Goal: Task Accomplishment & Management: Manage account settings

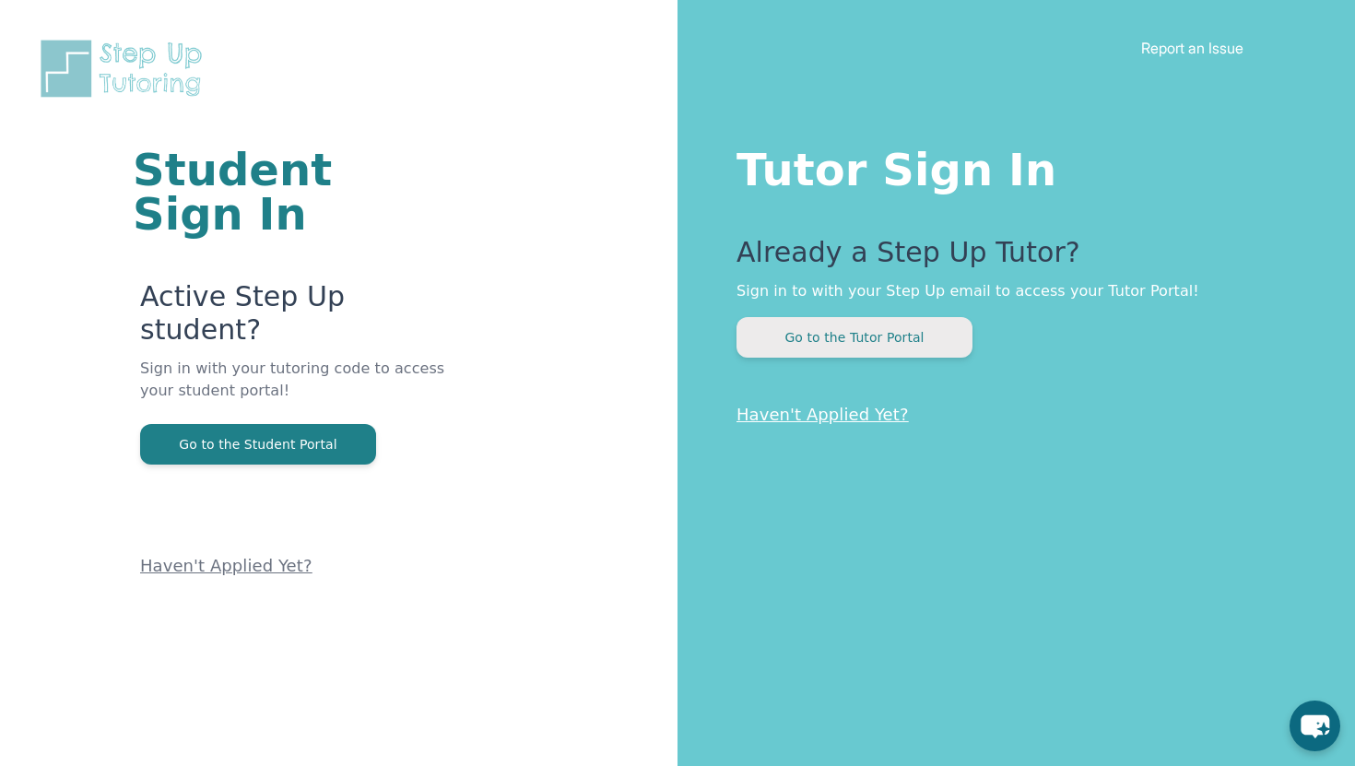
click at [828, 327] on button "Go to the Tutor Portal" at bounding box center [854, 337] width 236 height 41
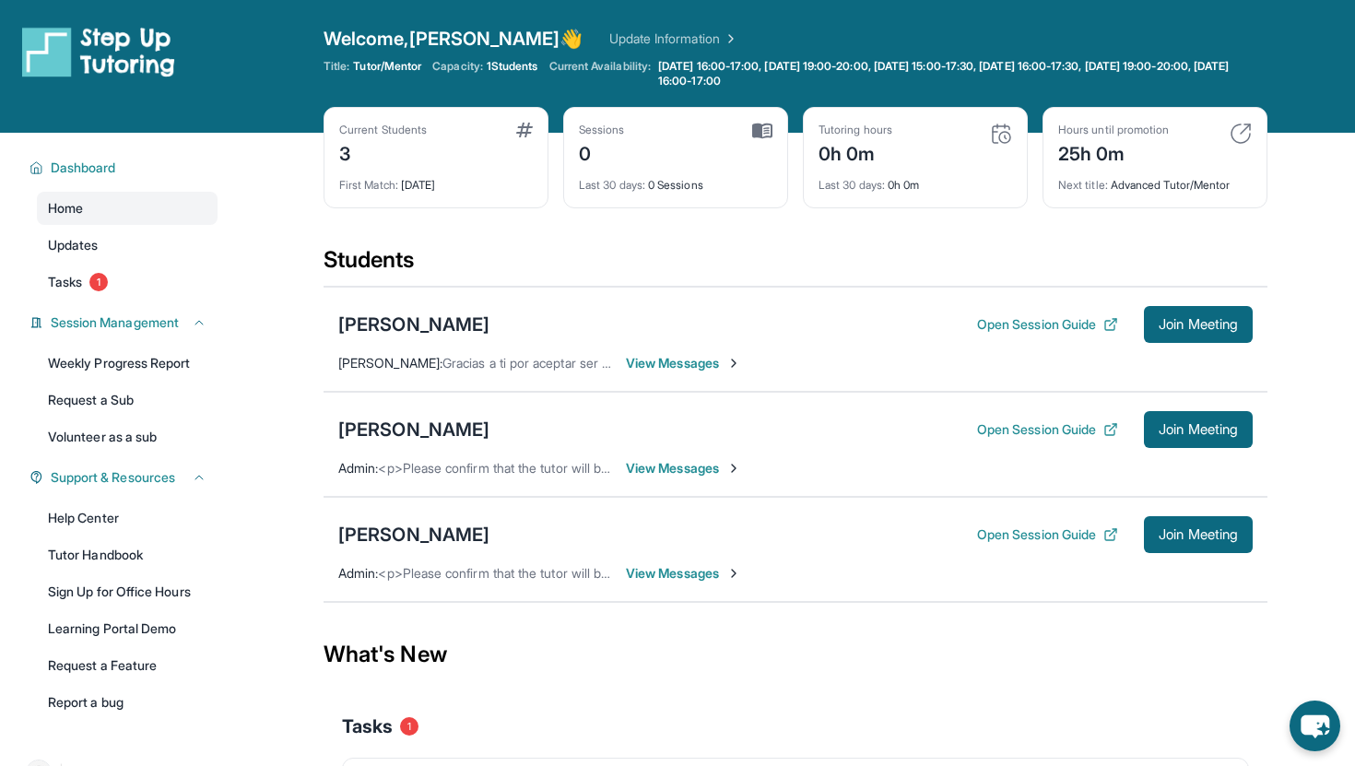
scroll to position [180, 0]
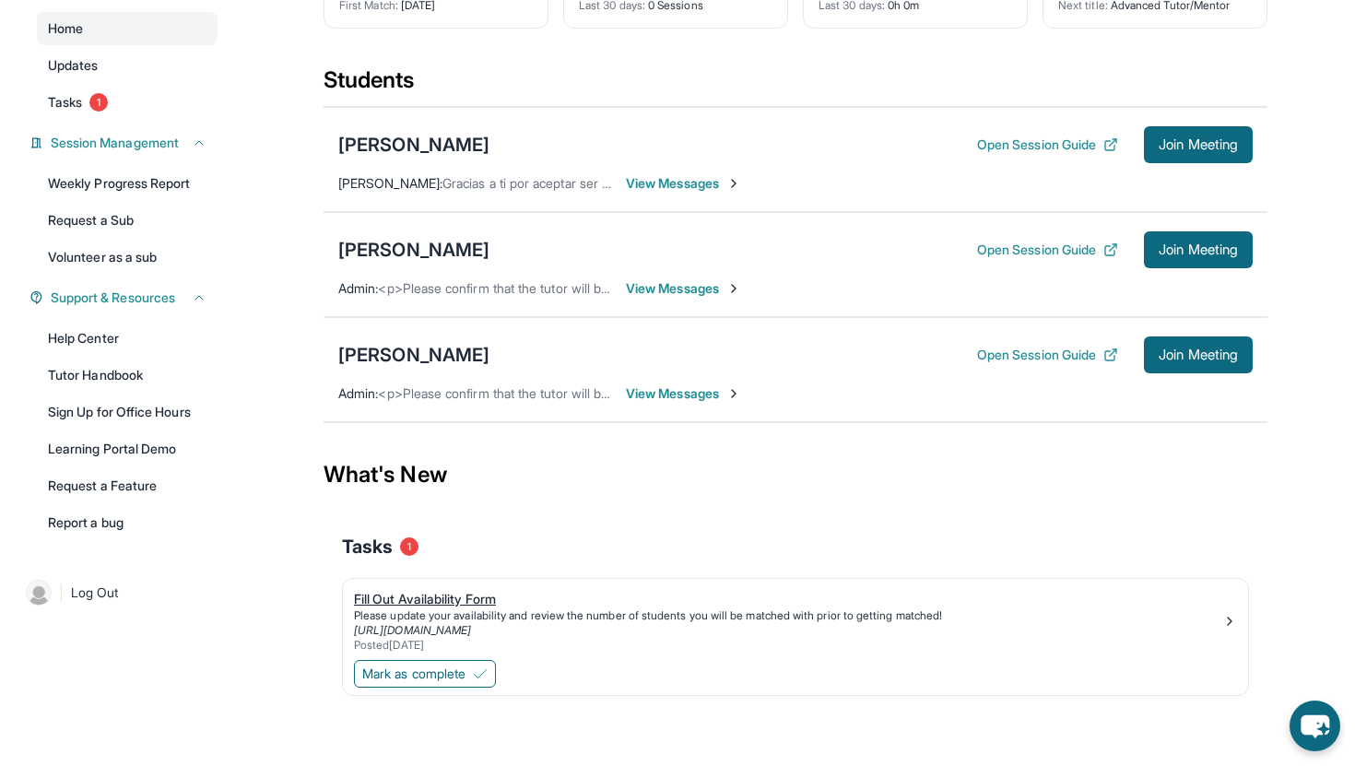
click at [491, 594] on div "Fill Out Availability Form" at bounding box center [788, 599] width 868 height 18
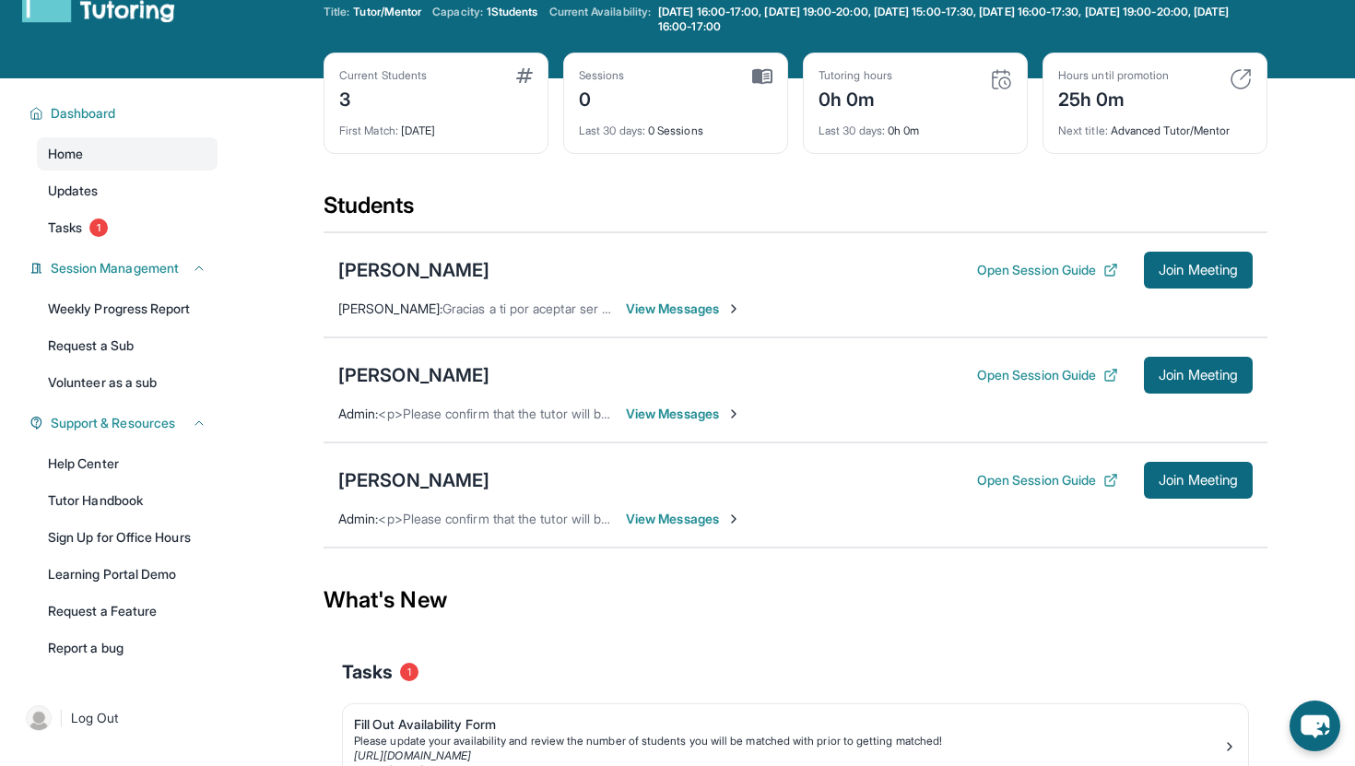
scroll to position [4, 0]
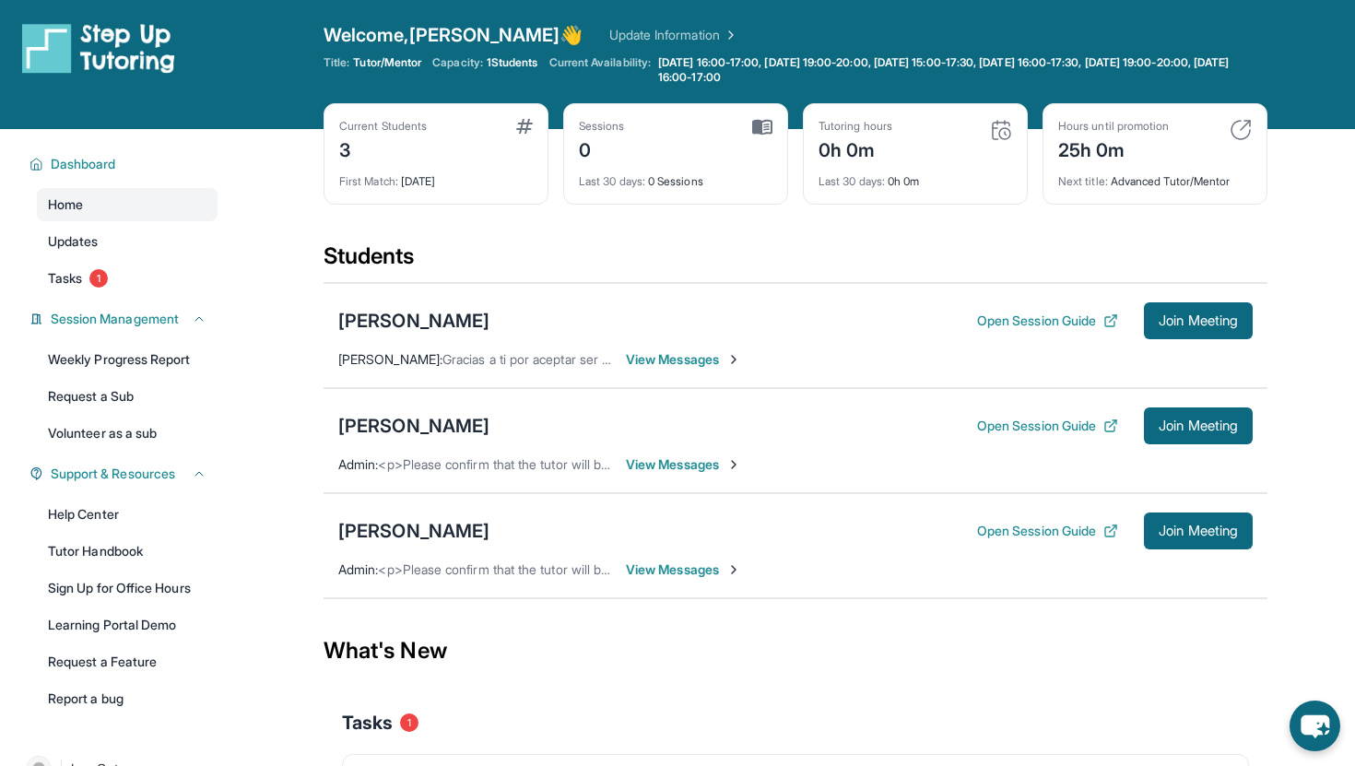
click at [703, 458] on span "View Messages" at bounding box center [683, 464] width 115 height 18
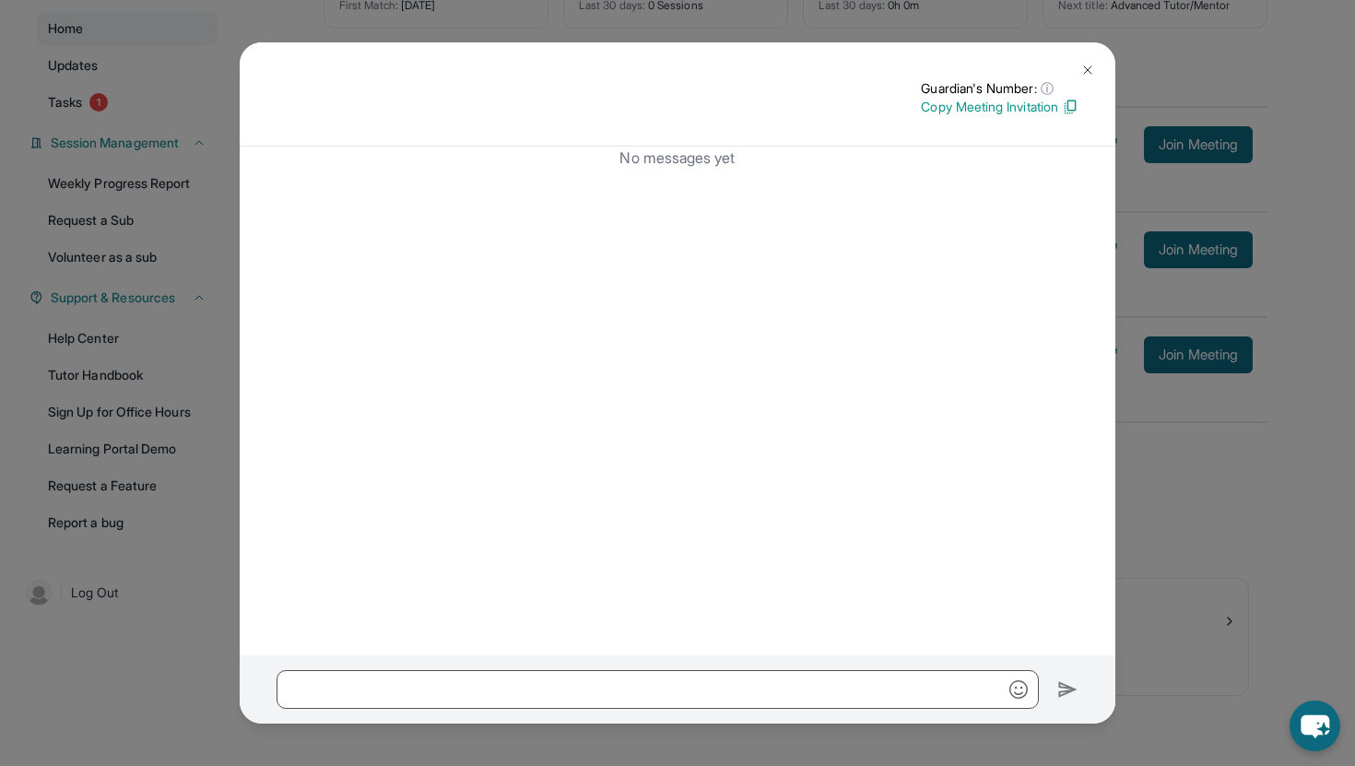
scroll to position [0, 0]
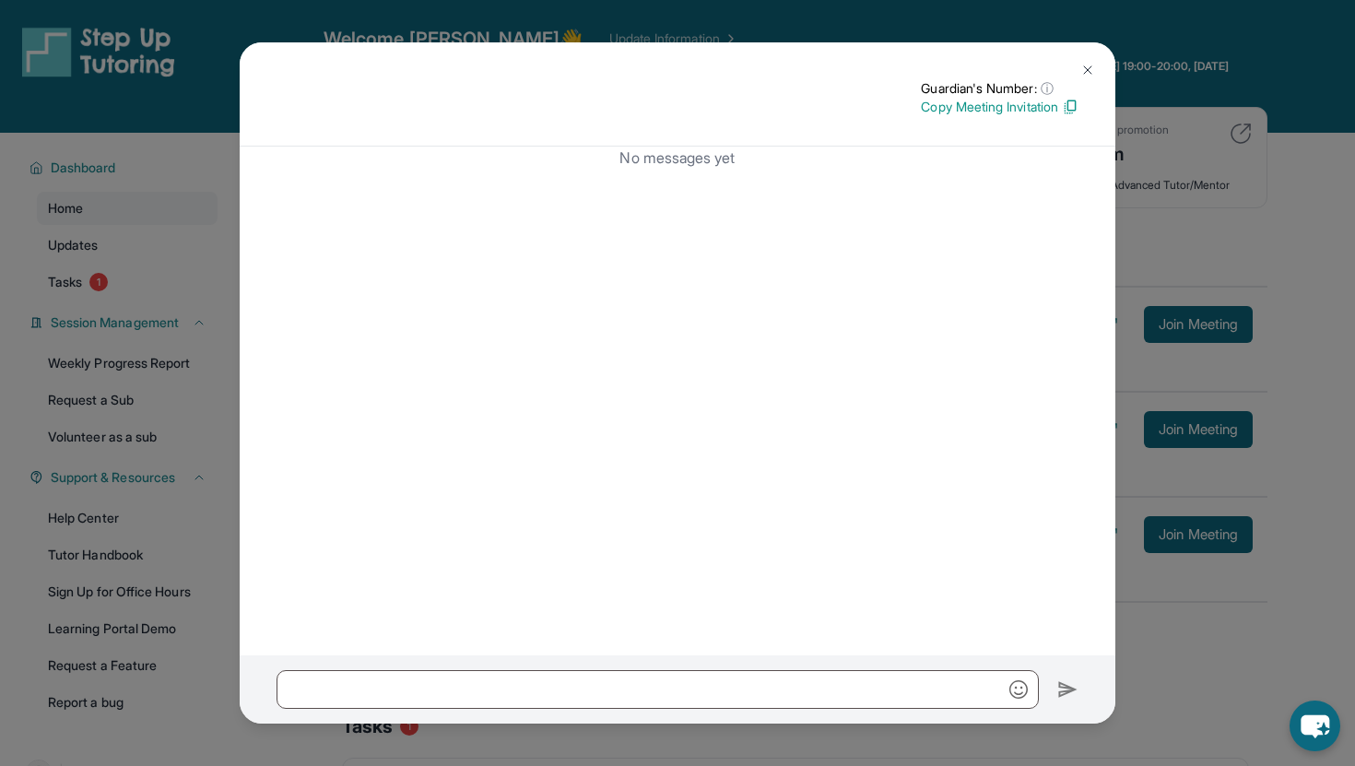
click at [1088, 68] on img at bounding box center [1087, 70] width 15 height 15
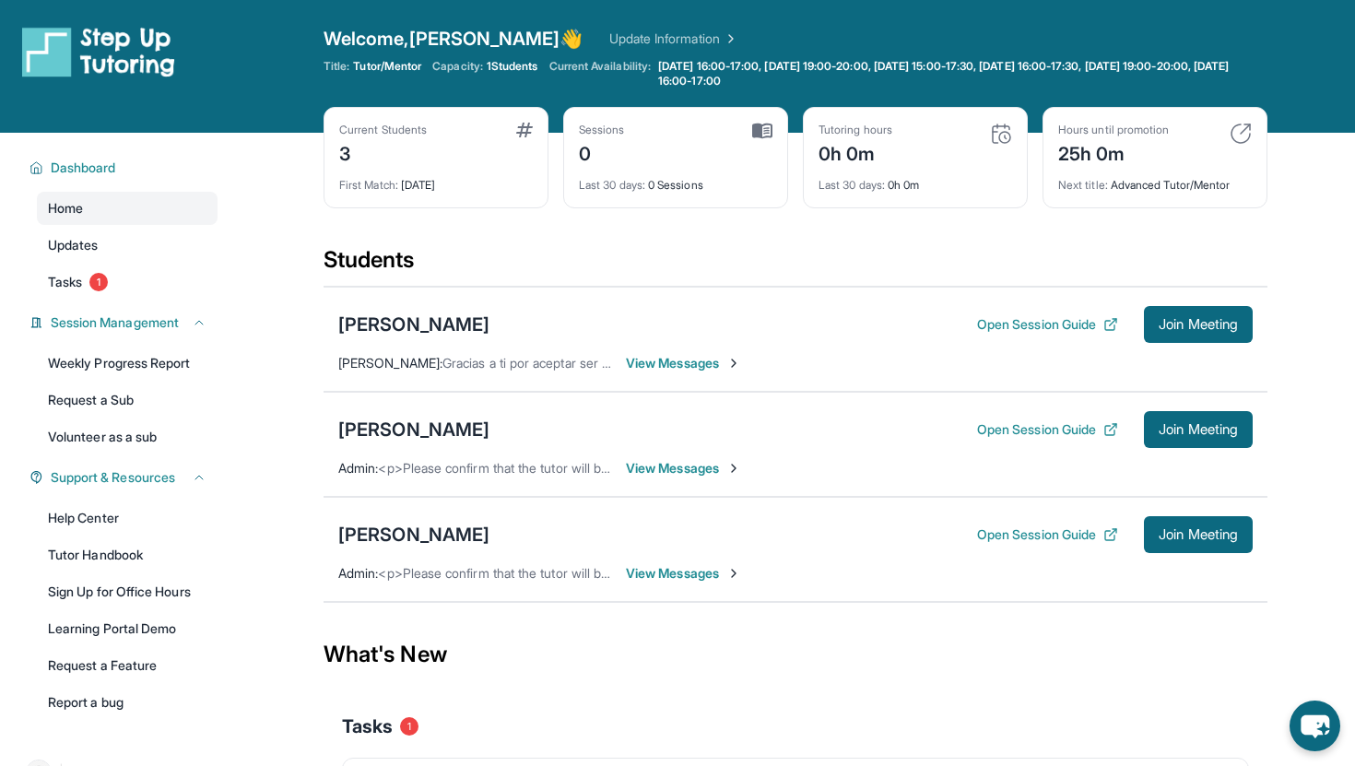
click at [702, 572] on span "View Messages" at bounding box center [683, 573] width 115 height 18
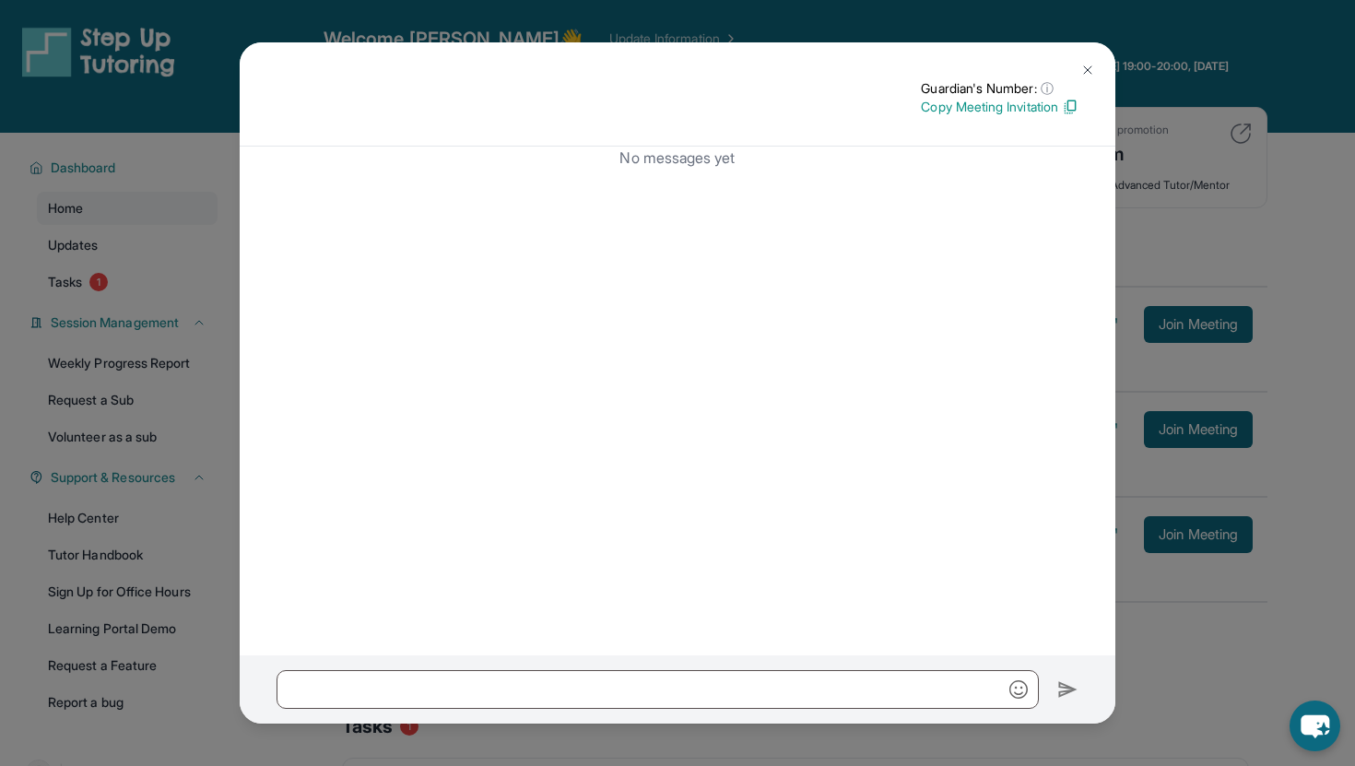
click at [1097, 63] on button at bounding box center [1087, 70] width 37 height 37
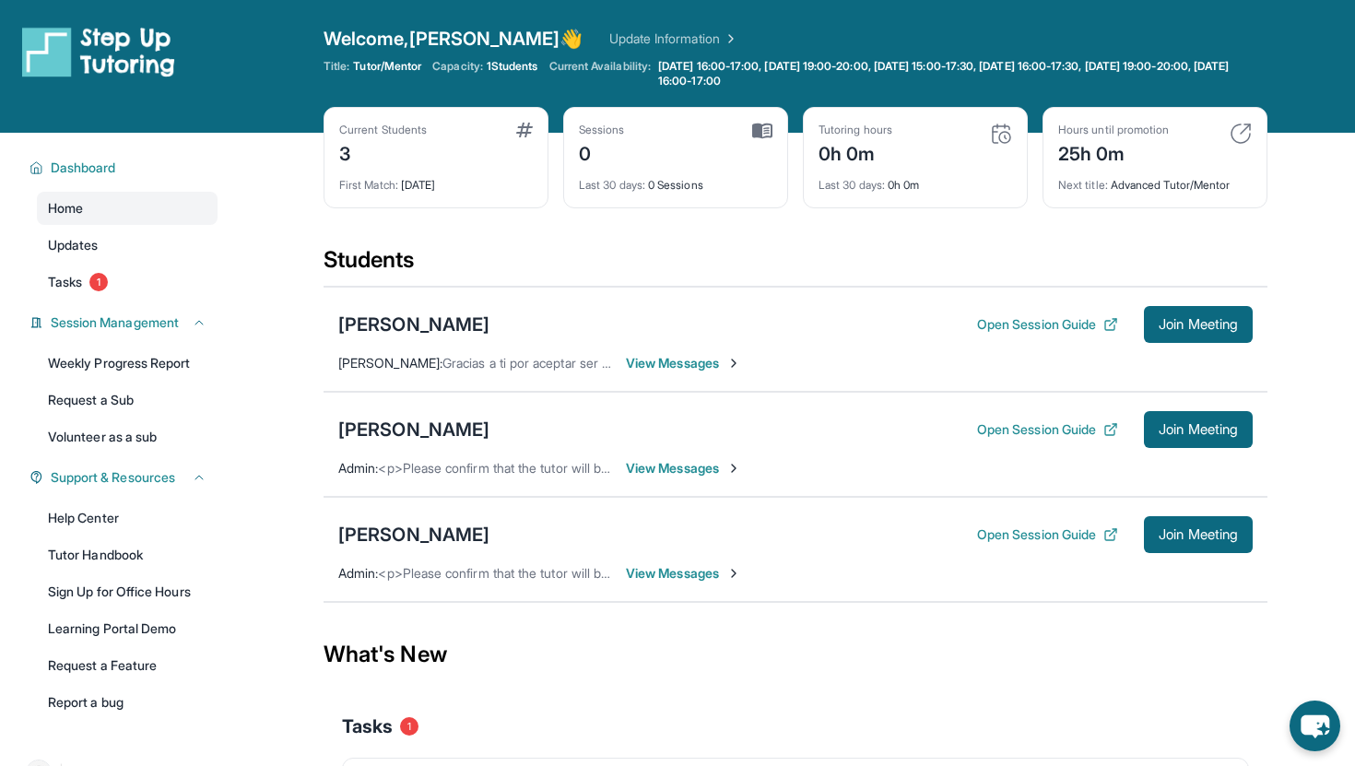
click at [663, 365] on span "View Messages" at bounding box center [683, 363] width 115 height 18
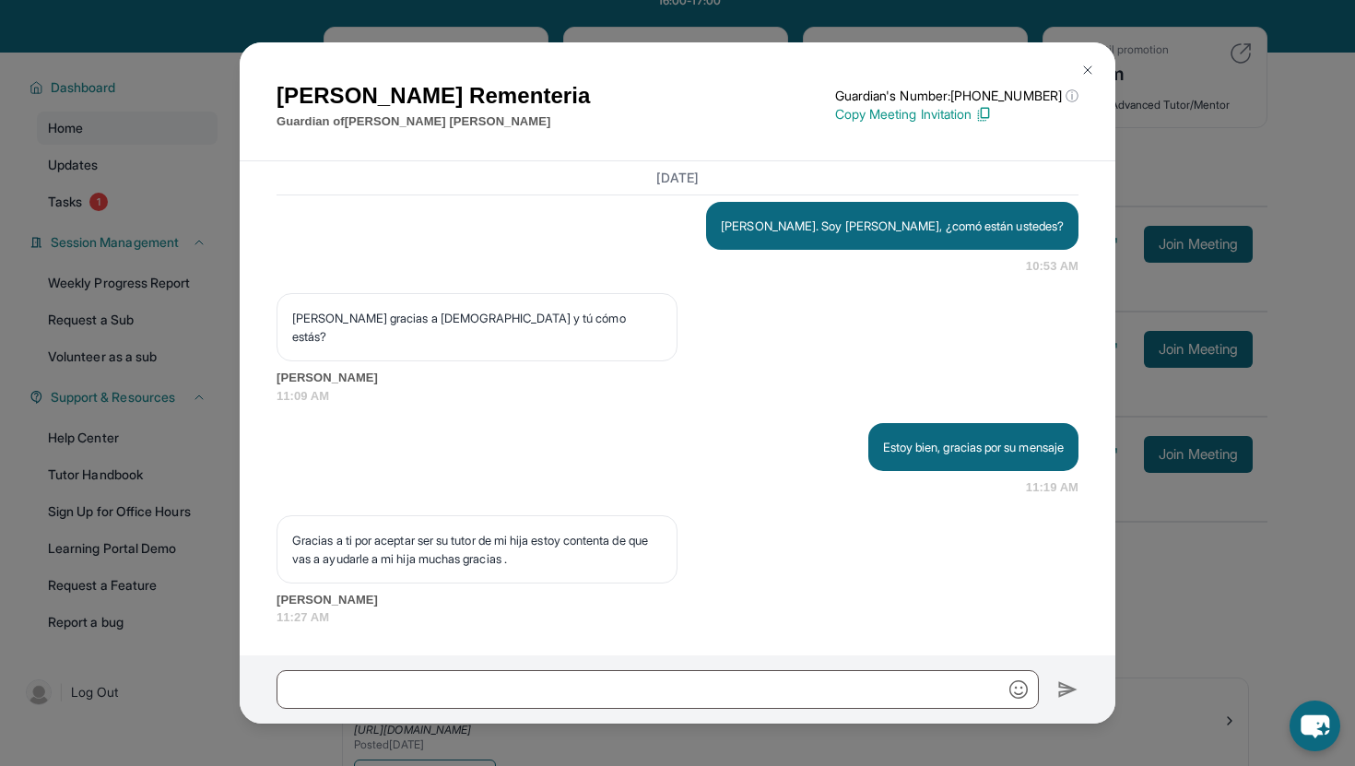
scroll to position [86, 0]
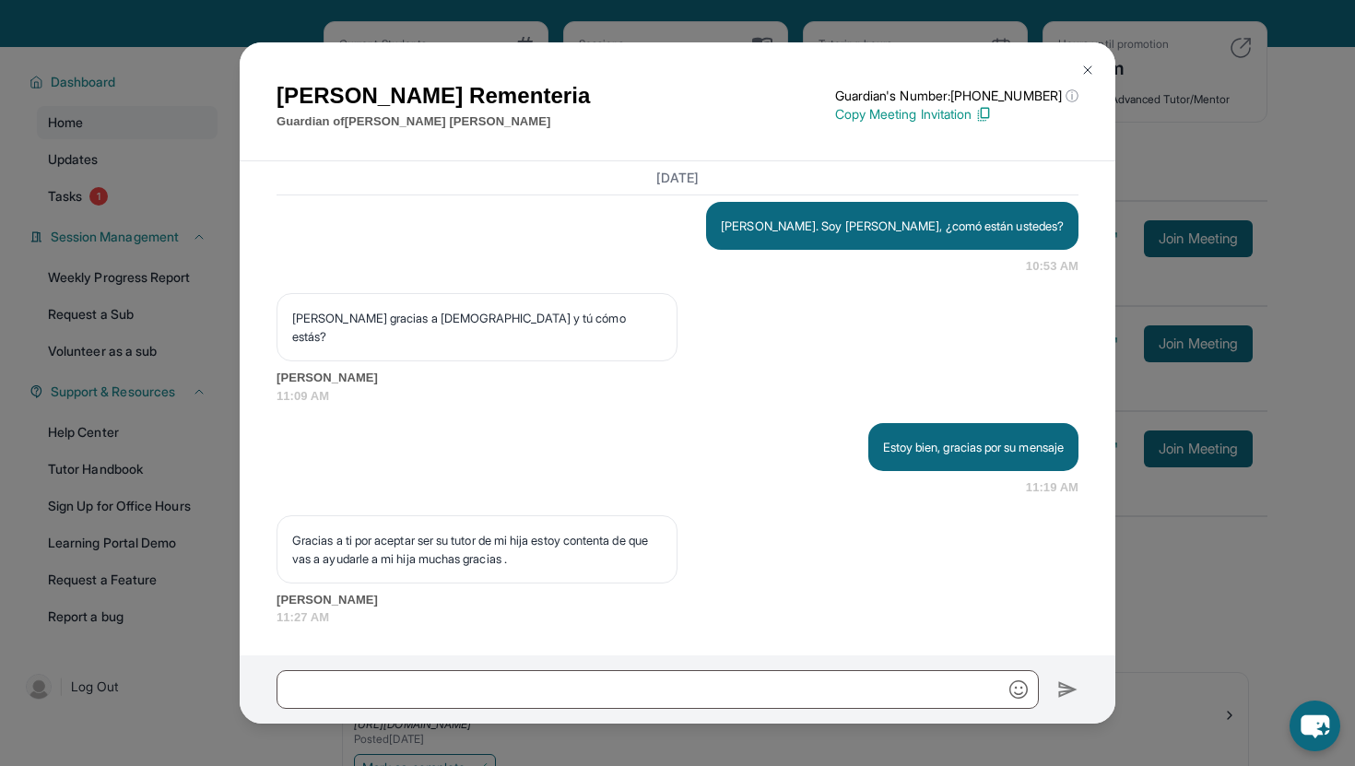
click at [1089, 70] on img at bounding box center [1087, 70] width 15 height 15
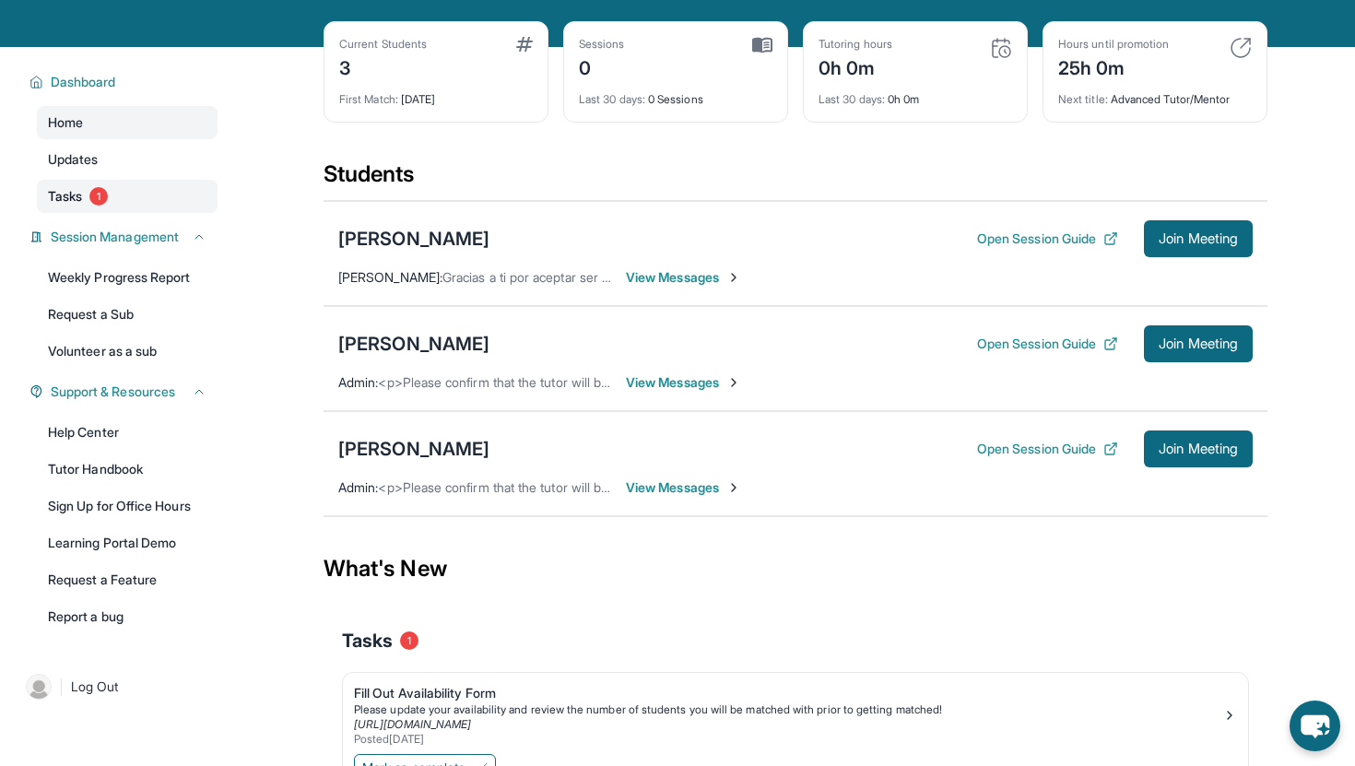
click at [100, 196] on span "1" at bounding box center [98, 196] width 18 height 18
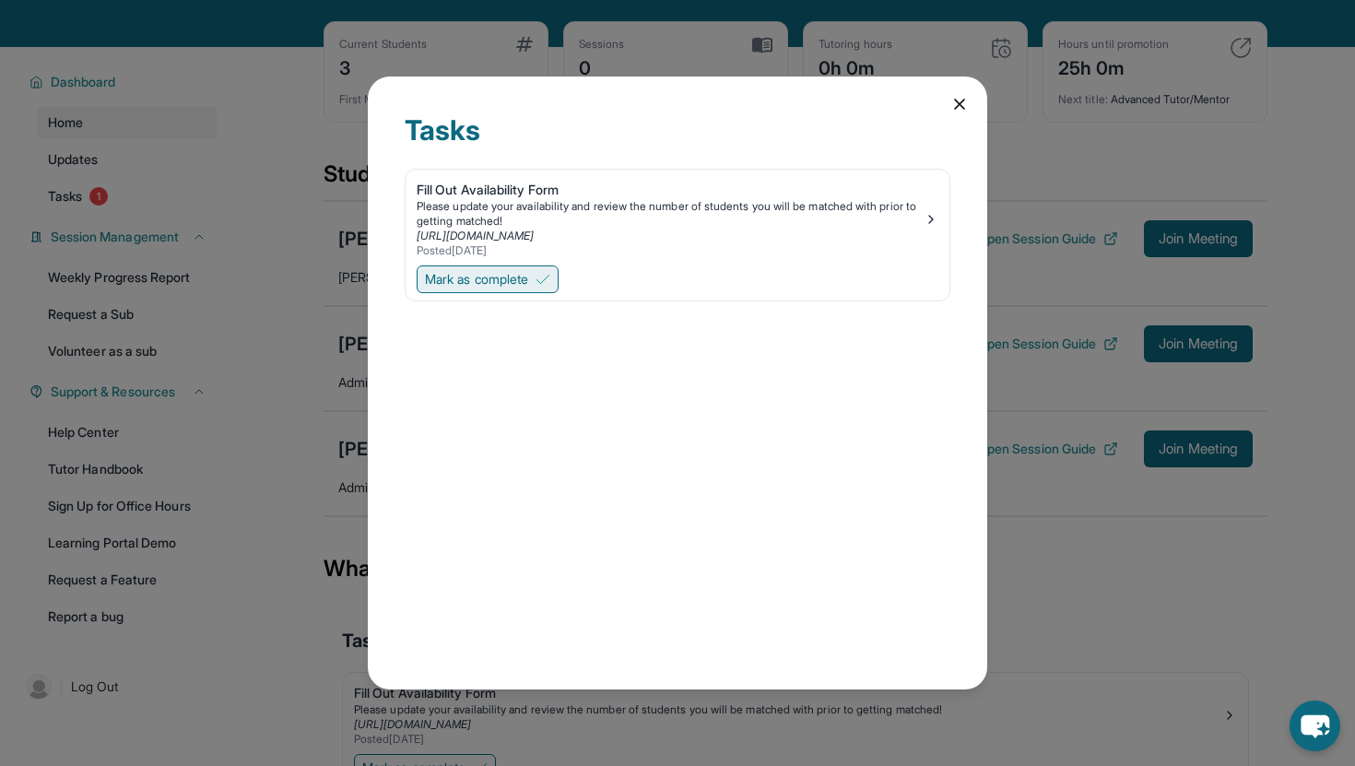
click at [527, 278] on span "Mark as complete" at bounding box center [476, 279] width 103 height 18
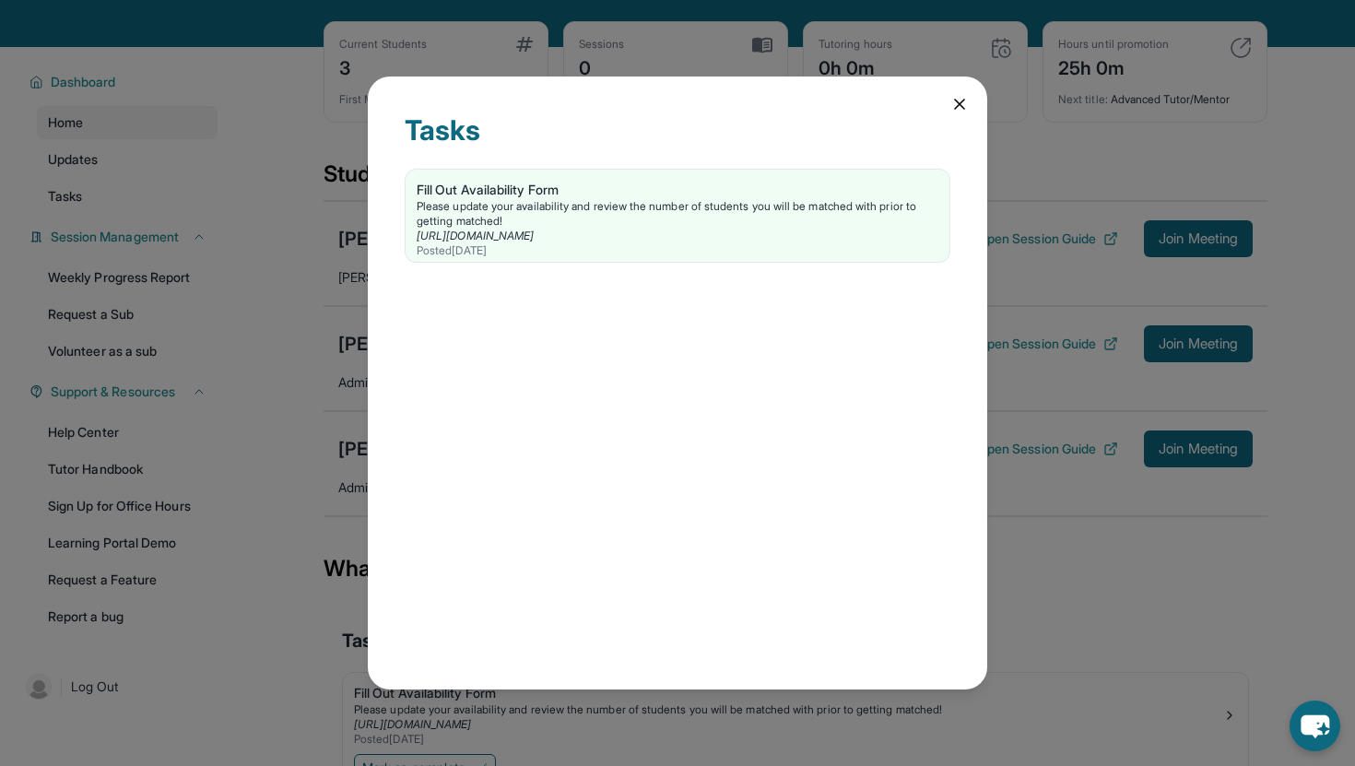
click at [959, 104] on icon at bounding box center [959, 104] width 9 height 9
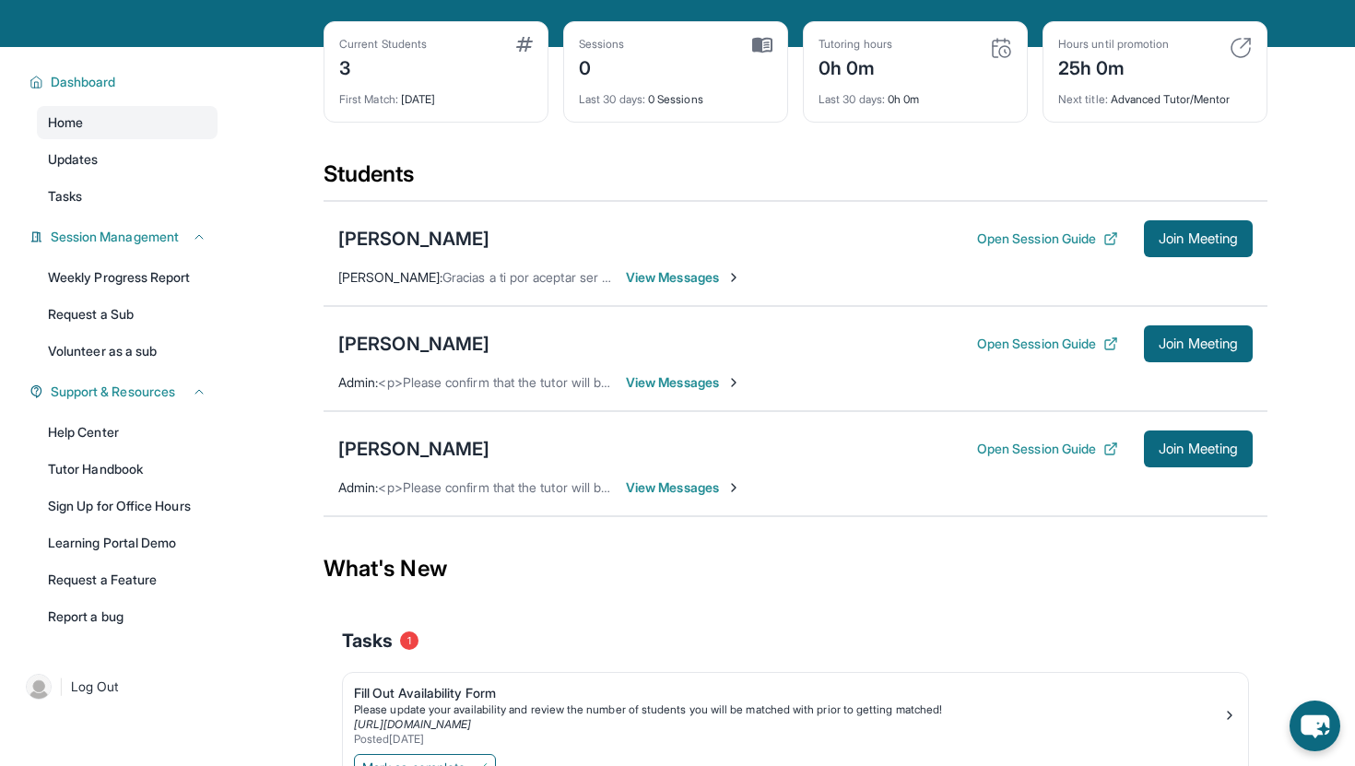
click at [677, 278] on span "View Messages" at bounding box center [683, 277] width 115 height 18
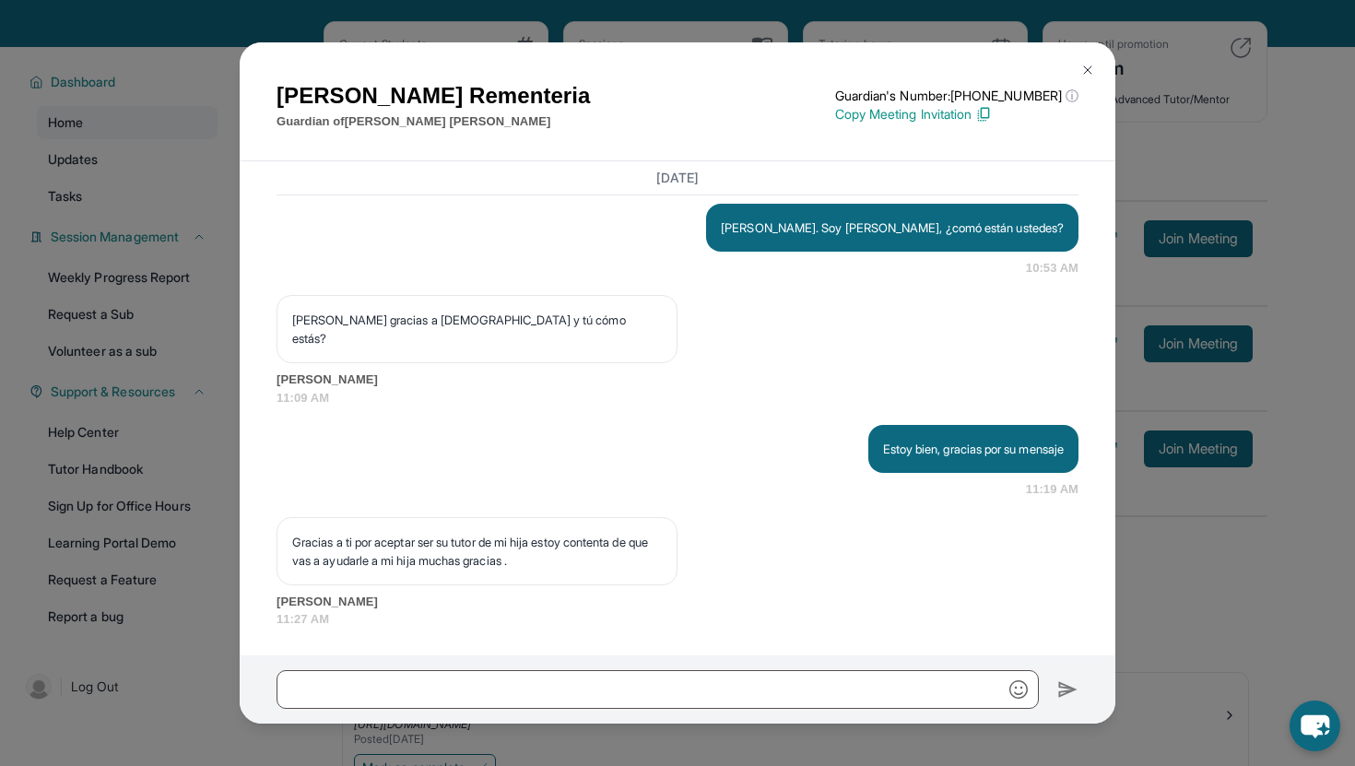
scroll to position [1583, 0]
